Goal: Transaction & Acquisition: Purchase product/service

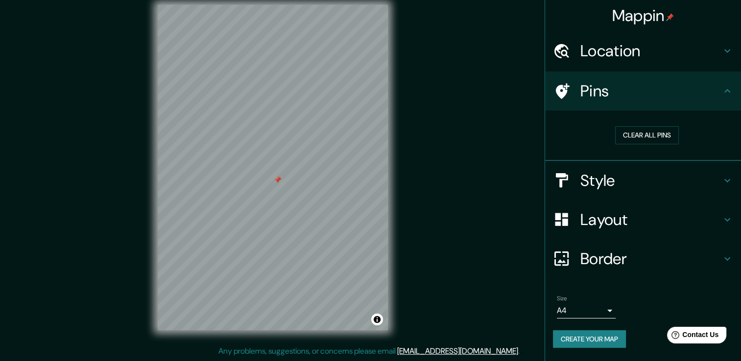
click at [397, 68] on div "© Mapbox © OpenStreetMap Improve this map" at bounding box center [273, 167] width 262 height 357
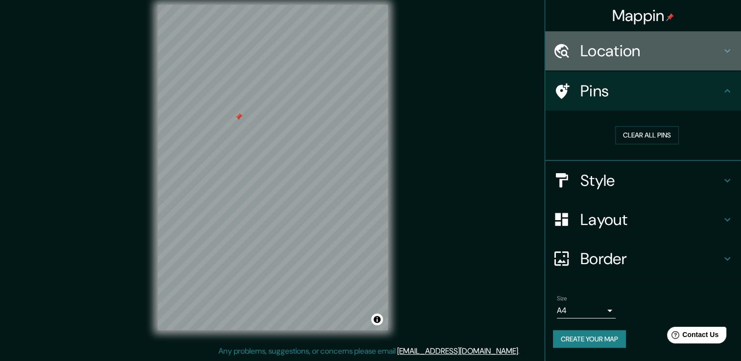
click at [723, 58] on div "Location" at bounding box center [643, 50] width 196 height 39
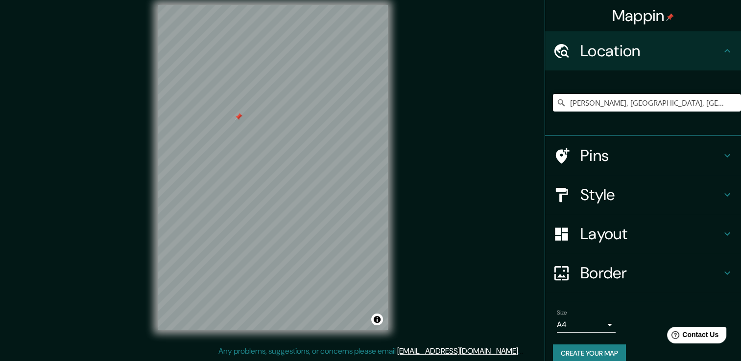
click at [695, 190] on h4 "Style" at bounding box center [650, 195] width 141 height 20
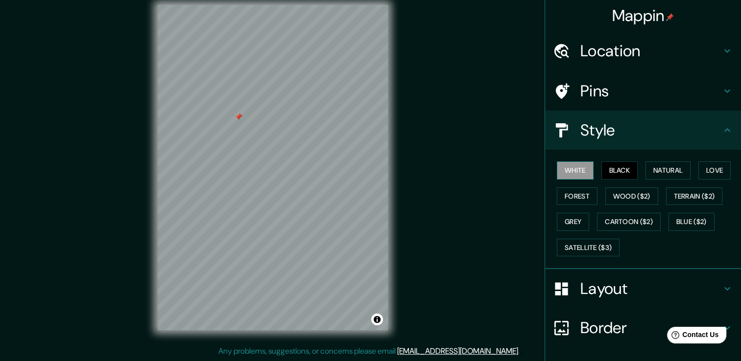
click at [572, 171] on button "White" at bounding box center [575, 171] width 37 height 18
click at [651, 167] on button "Natural" at bounding box center [668, 171] width 45 height 18
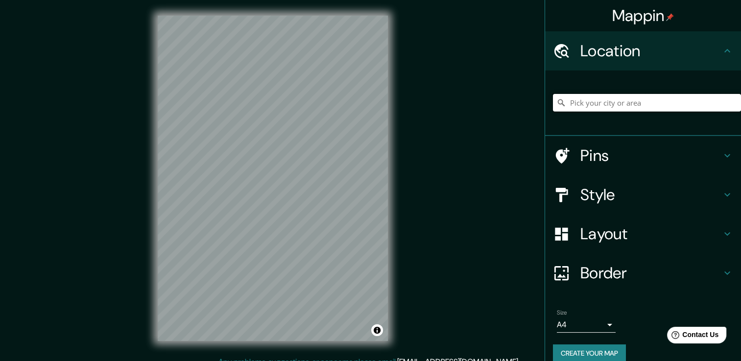
click at [588, 108] on input "Pick your city or area" at bounding box center [647, 103] width 188 height 18
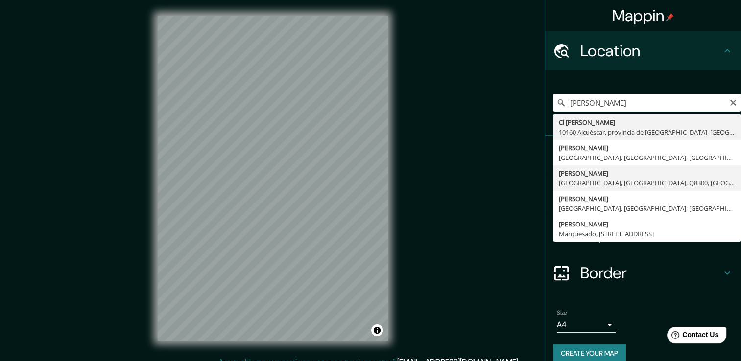
type input "[PERSON_NAME], [GEOGRAPHIC_DATA], [GEOGRAPHIC_DATA], [GEOGRAPHIC_DATA], [GEOGRA…"
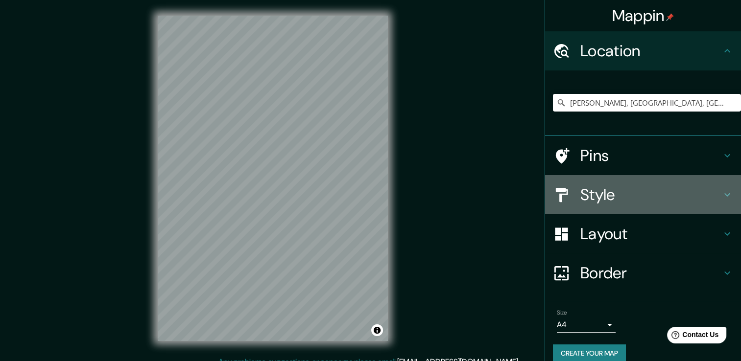
click at [711, 203] on h4 "Style" at bounding box center [650, 195] width 141 height 20
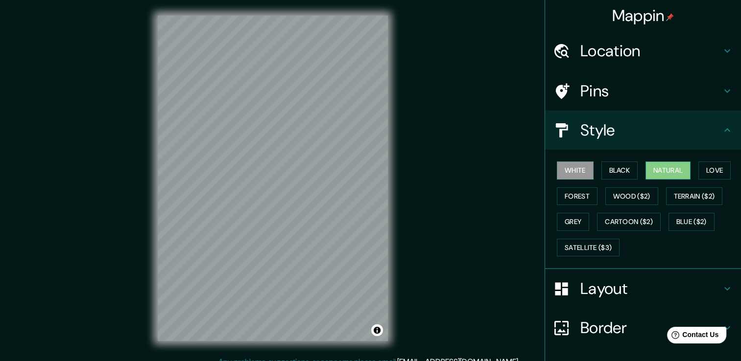
click at [673, 168] on button "Natural" at bounding box center [668, 171] width 45 height 18
click at [359, 123] on div "© Mapbox © OpenStreetMap Improve this map" at bounding box center [273, 178] width 262 height 357
click at [647, 60] on h4 "Location" at bounding box center [650, 51] width 141 height 20
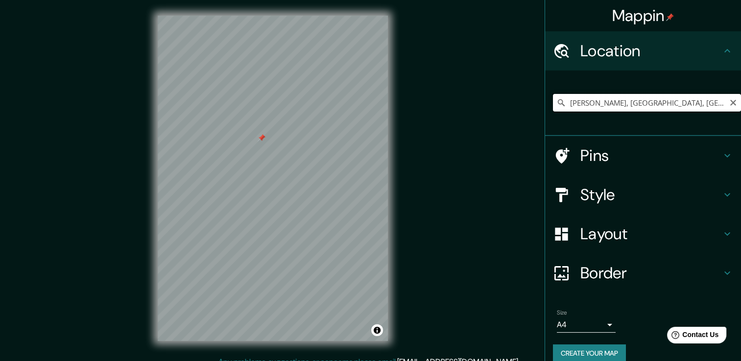
click at [705, 101] on input "[PERSON_NAME], [GEOGRAPHIC_DATA], [GEOGRAPHIC_DATA], [GEOGRAPHIC_DATA], [GEOGRA…" at bounding box center [647, 103] width 188 height 18
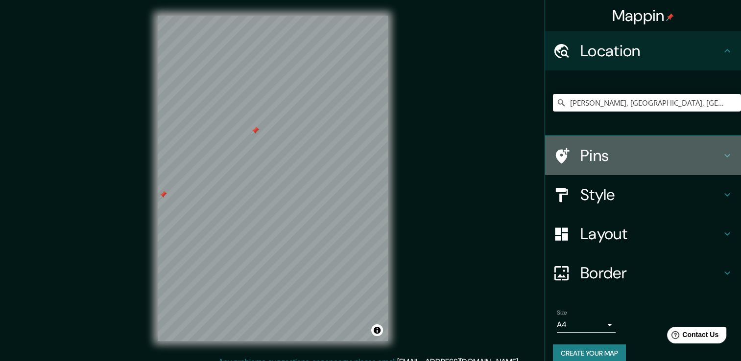
click at [605, 153] on h4 "Pins" at bounding box center [650, 156] width 141 height 20
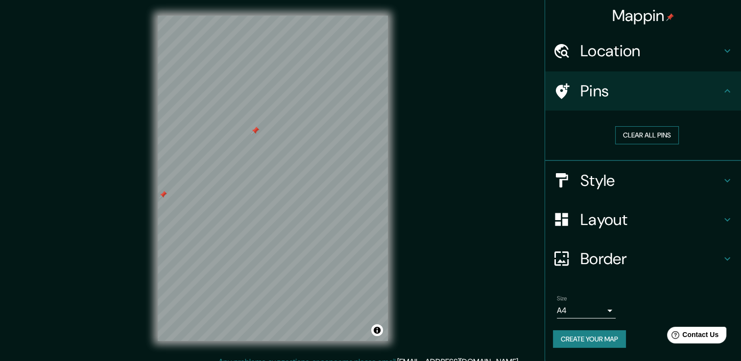
click at [641, 136] on button "Clear all pins" at bounding box center [647, 135] width 64 height 18
